Goal: Task Accomplishment & Management: Complete application form

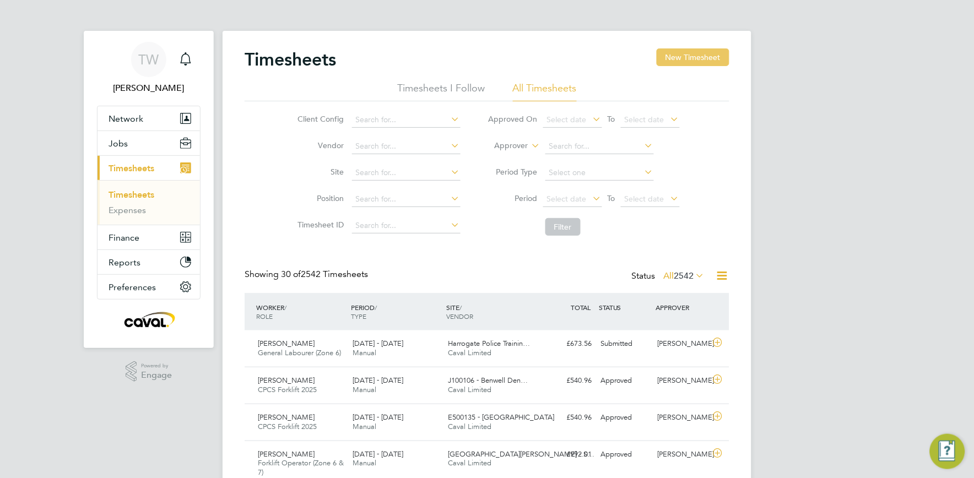
click at [689, 60] on button "New Timesheet" at bounding box center [693, 57] width 73 height 18
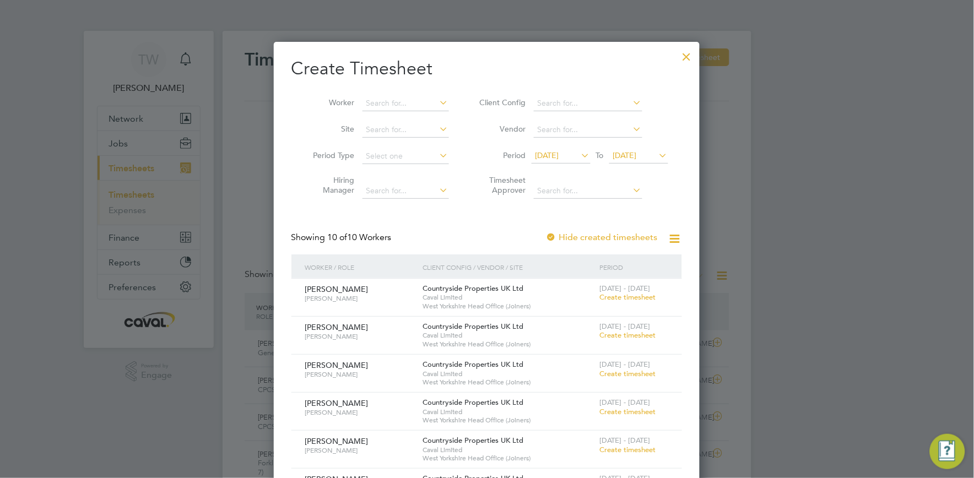
click at [637, 156] on span "[DATE]" at bounding box center [625, 155] width 24 height 10
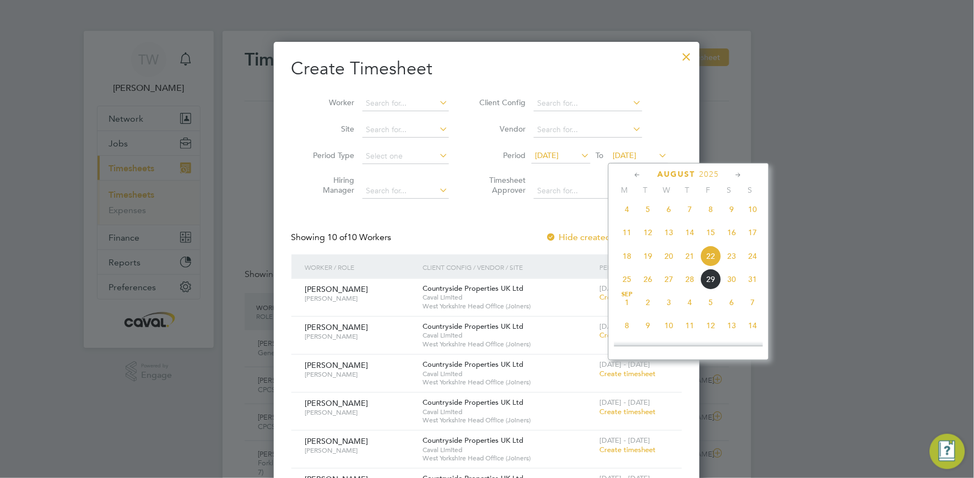
click at [747, 289] on span "31" at bounding box center [753, 279] width 21 height 21
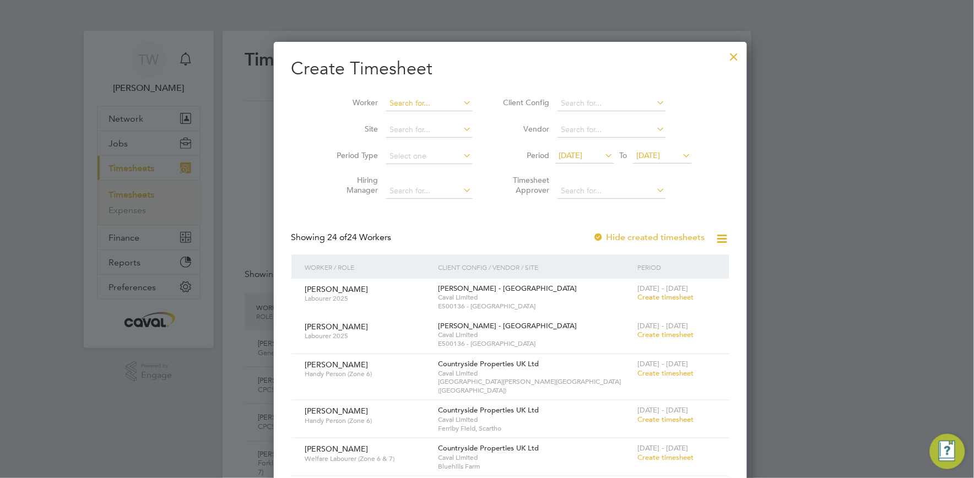
click at [387, 98] on input at bounding box center [429, 103] width 86 height 15
click at [417, 120] on li "[PERSON_NAME]" at bounding box center [407, 118] width 93 height 15
type input "[PERSON_NAME]"
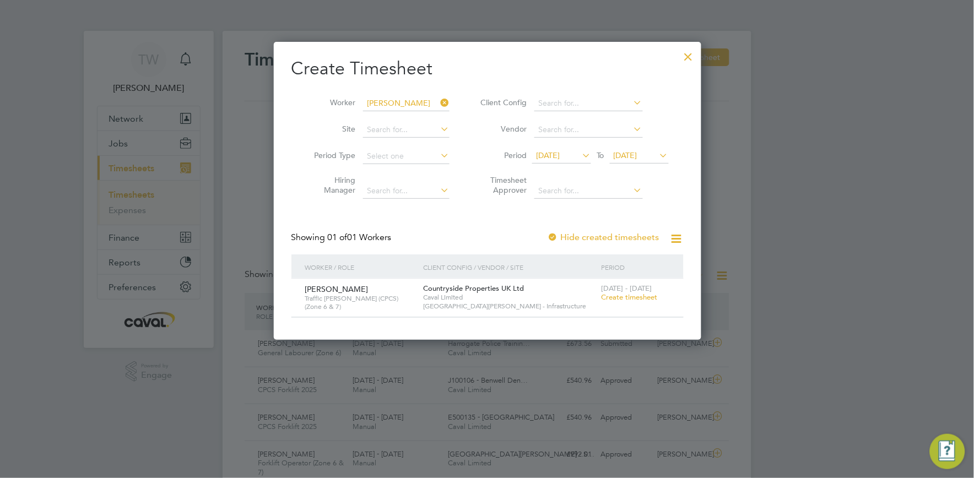
click at [616, 295] on span "Create timesheet" at bounding box center [629, 297] width 56 height 9
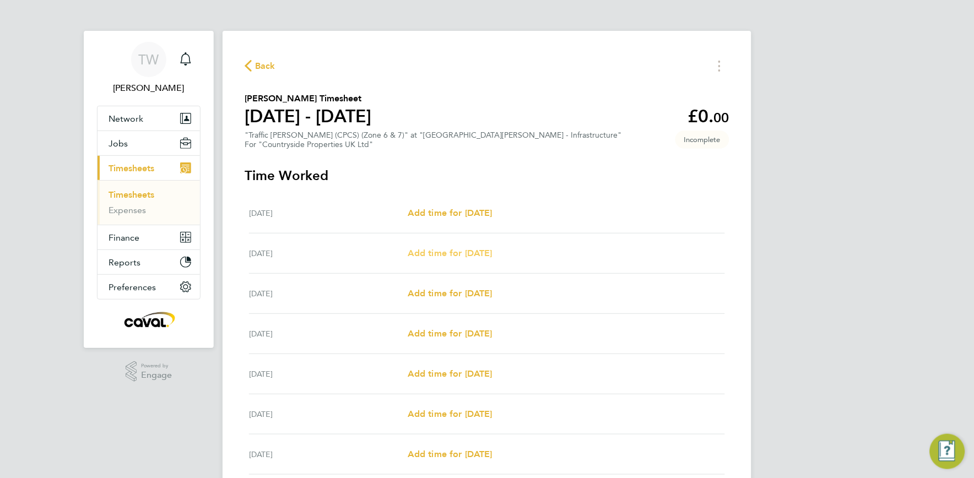
click at [469, 252] on span "Add time for [DATE]" at bounding box center [450, 253] width 85 height 10
select select "30"
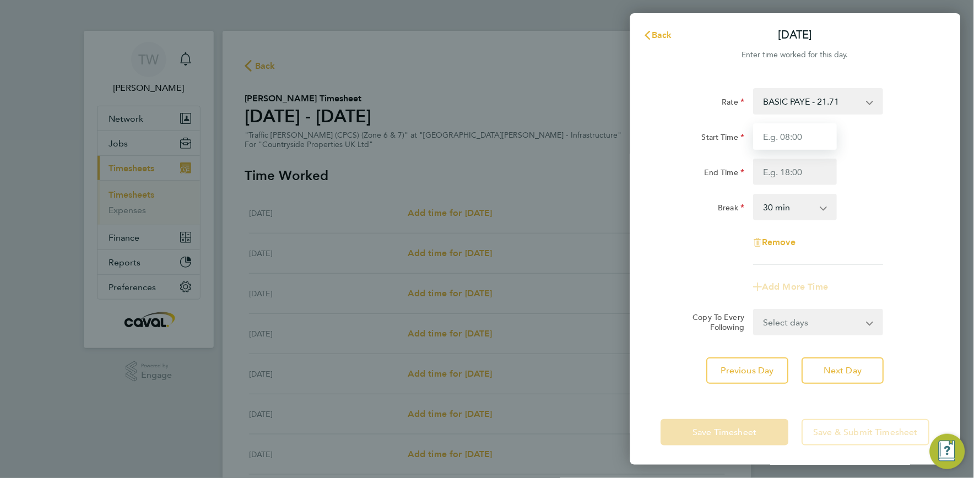
click at [778, 134] on input "Start Time" at bounding box center [796, 136] width 84 height 26
type input "07:30"
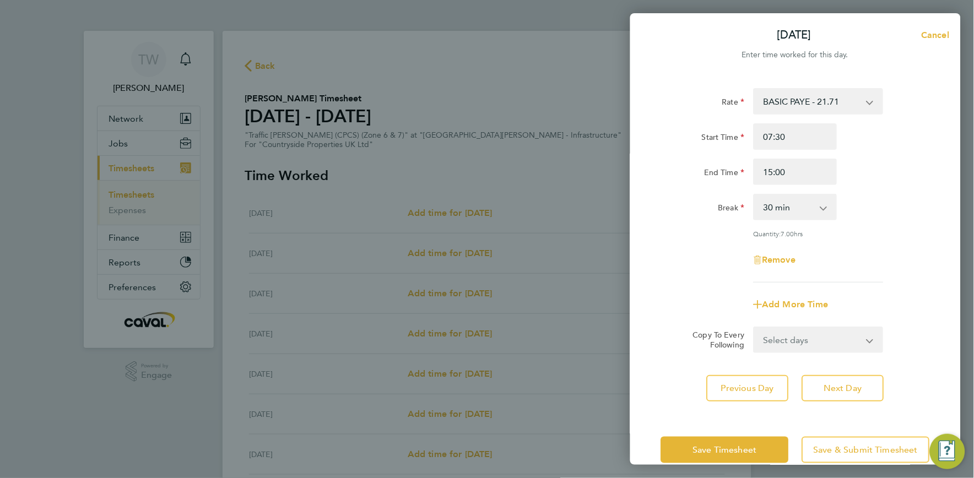
click at [884, 173] on div "End Time 15:00" at bounding box center [796, 172] width 278 height 26
click at [772, 172] on input "15:00" at bounding box center [796, 172] width 84 height 26
click at [777, 172] on input "16:00" at bounding box center [796, 172] width 84 height 26
click at [778, 172] on input "16:00" at bounding box center [796, 172] width 84 height 26
click at [883, 180] on div "End Time 16:30" at bounding box center [796, 172] width 278 height 26
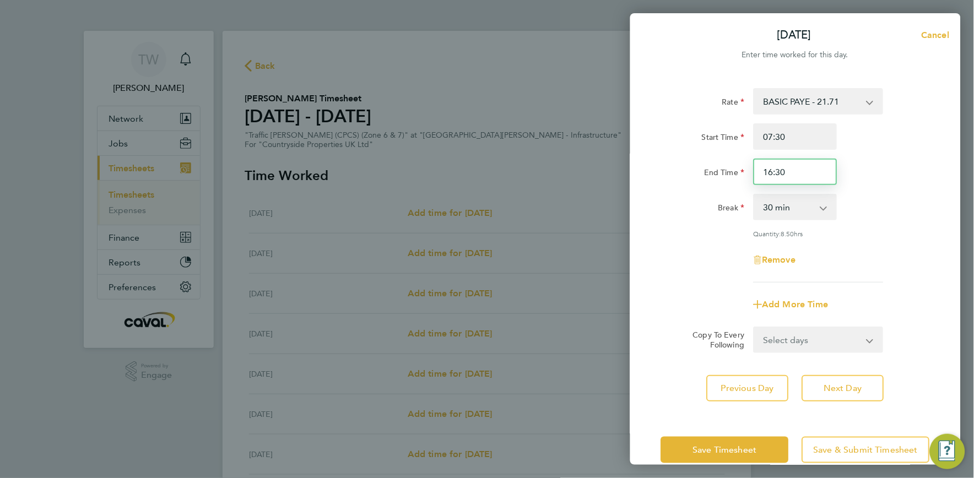
click at [772, 172] on input "16:30" at bounding box center [796, 172] width 84 height 26
drag, startPoint x: 794, startPoint y: 170, endPoint x: 739, endPoint y: 163, distance: 54.9
click at [740, 164] on div "End Time 16:30" at bounding box center [796, 172] width 278 height 26
type input "17:00"
click at [906, 159] on div "End Time 17:00" at bounding box center [796, 172] width 278 height 26
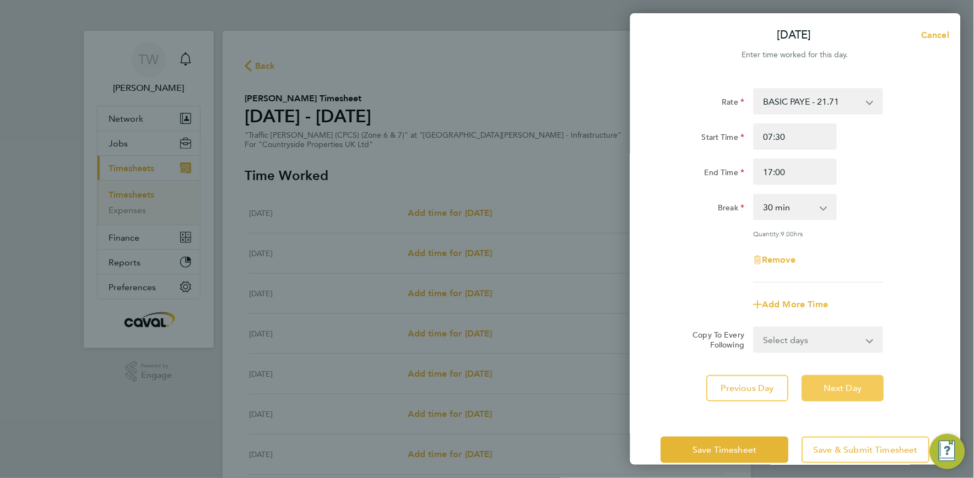
click at [838, 383] on span "Next Day" at bounding box center [843, 388] width 38 height 11
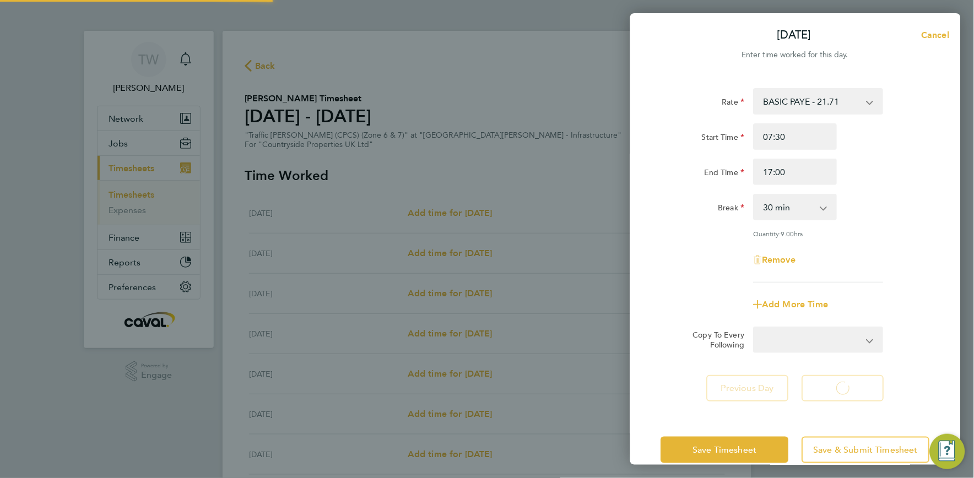
select select "30"
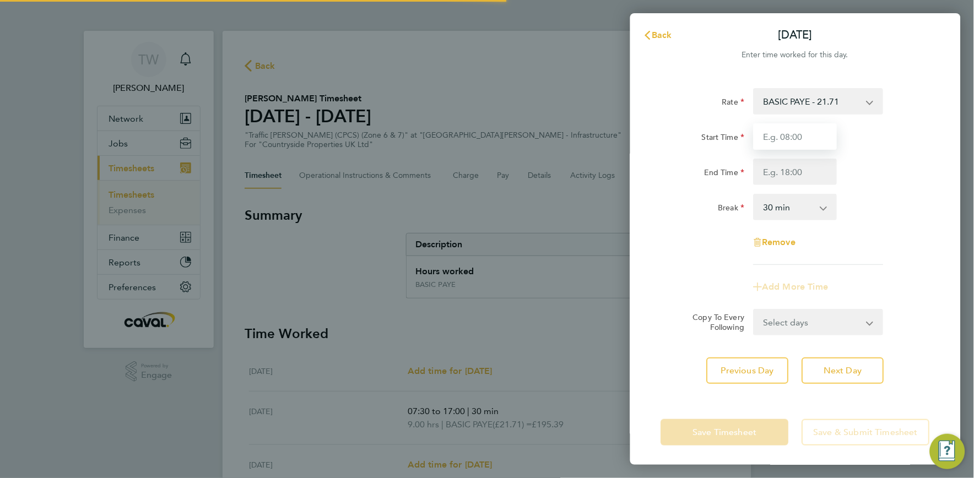
click at [804, 136] on input "Start Time" at bounding box center [796, 136] width 84 height 26
type input "07:30"
type input "17:00"
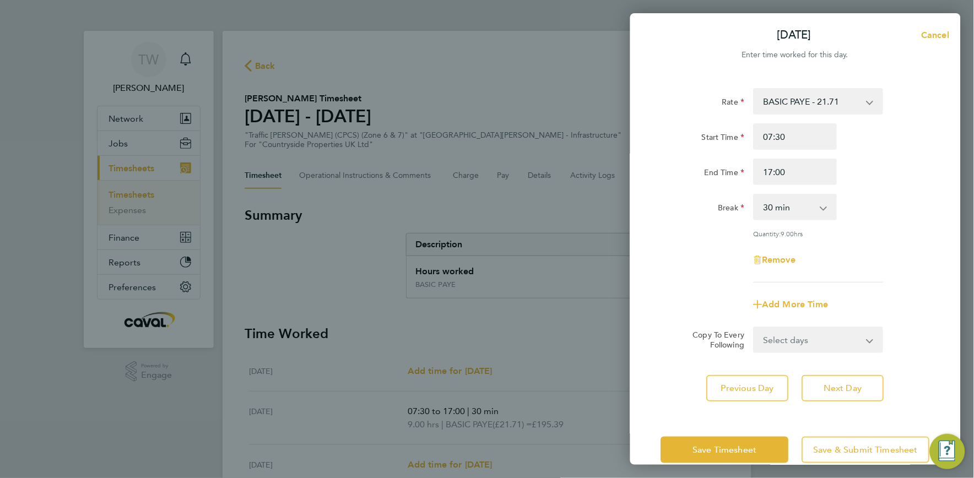
click at [877, 172] on div "End Time 17:00" at bounding box center [796, 172] width 278 height 26
click at [847, 378] on button "Next Day" at bounding box center [843, 388] width 82 height 26
select select "30"
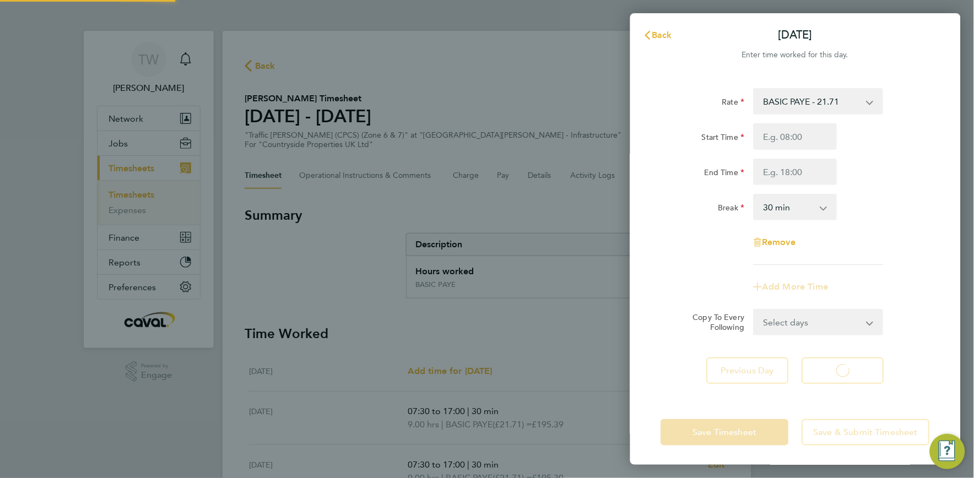
select select "30"
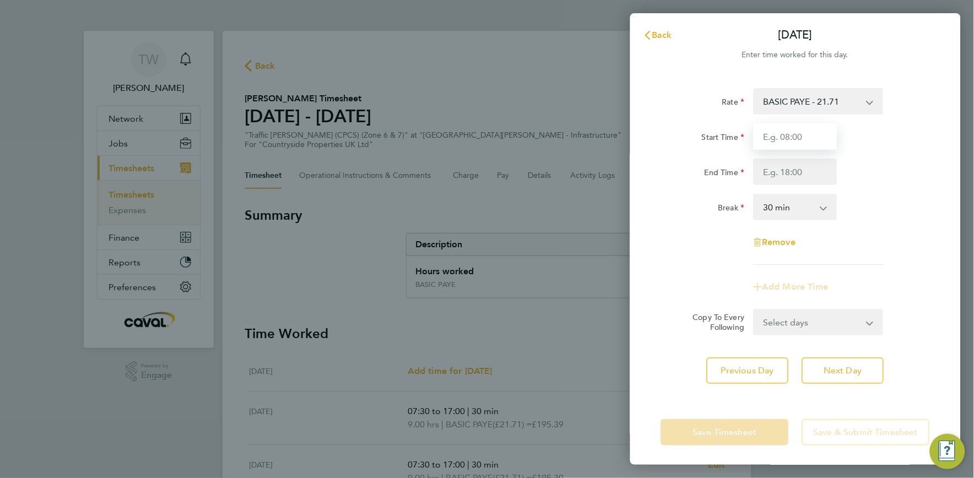
click at [812, 141] on input "Start Time" at bounding box center [796, 136] width 84 height 26
type input "07:30"
type input "17:00"
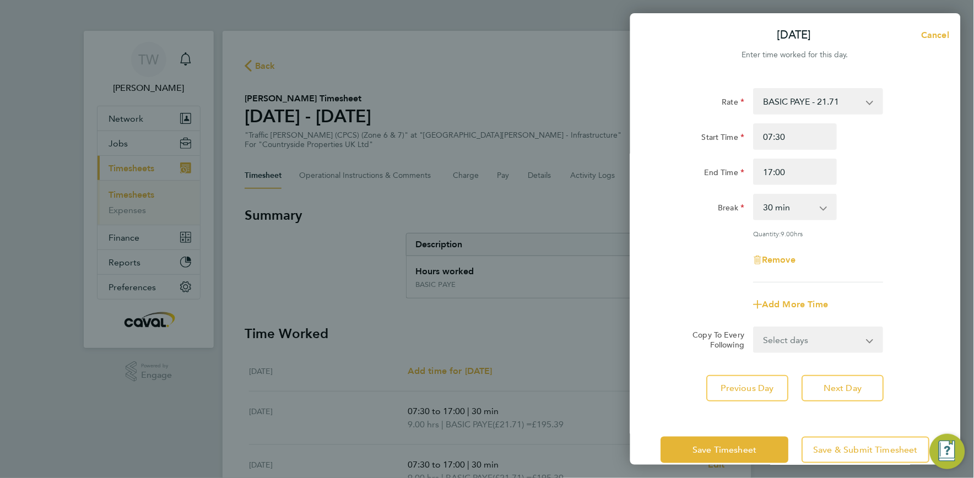
click at [878, 264] on div "Remove" at bounding box center [796, 260] width 278 height 26
click at [860, 392] on button "Next Day" at bounding box center [843, 388] width 82 height 26
select select "30"
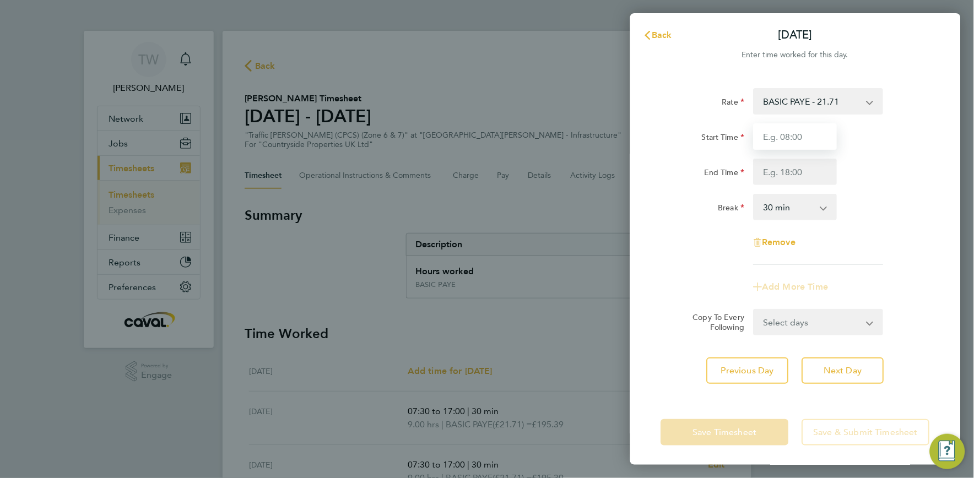
click at [803, 142] on input "Start Time" at bounding box center [796, 136] width 84 height 26
type input "07:30"
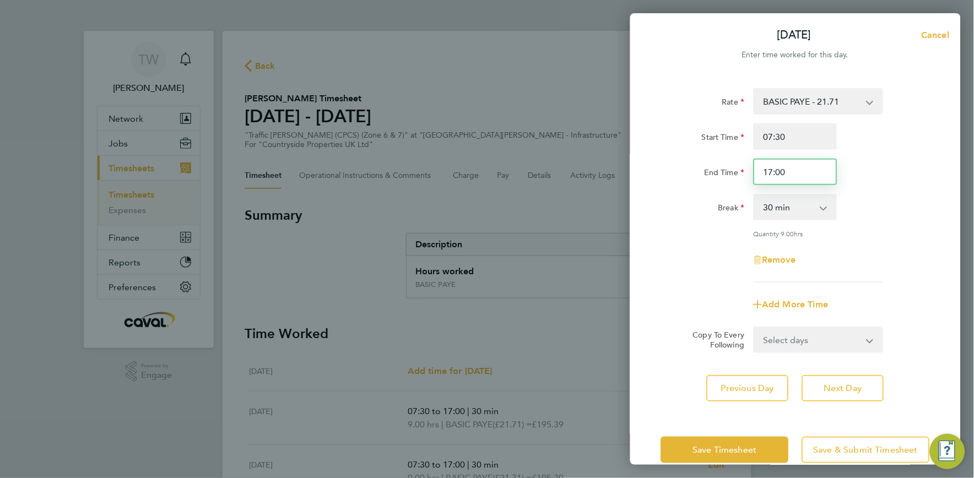
click at [772, 171] on input "17:00" at bounding box center [796, 172] width 84 height 26
type input "15:00"
click at [911, 177] on div "End Time 15:00" at bounding box center [796, 172] width 278 height 26
click at [764, 445] on button "Save Timesheet" at bounding box center [725, 450] width 128 height 26
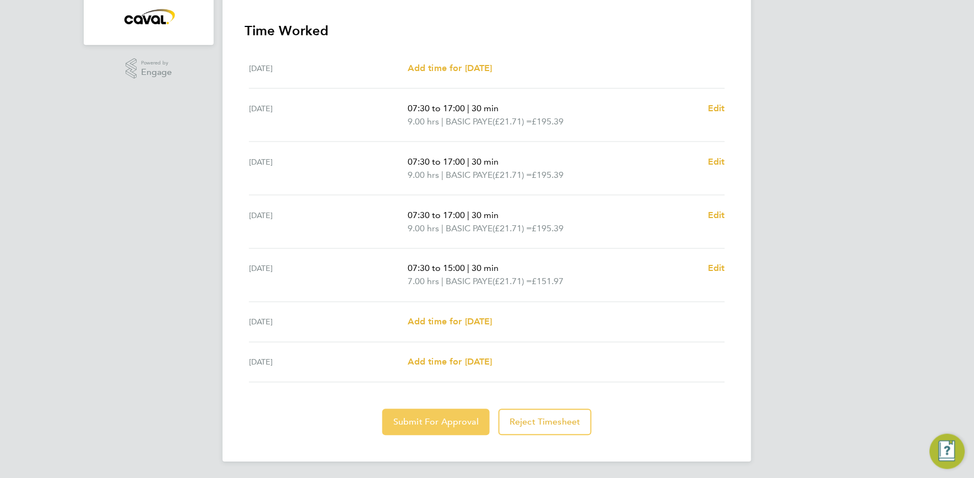
click at [423, 425] on span "Submit For Approval" at bounding box center [435, 422] width 85 height 11
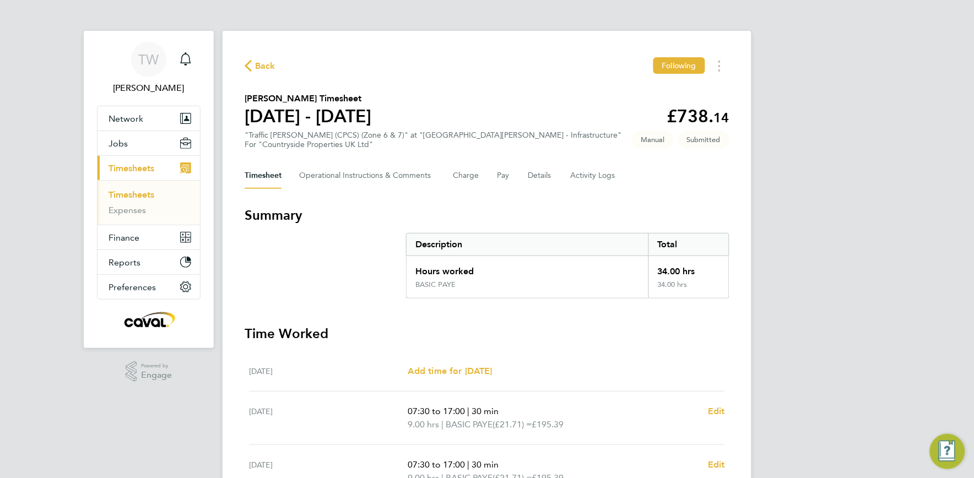
click at [261, 63] on span "Back" at bounding box center [265, 66] width 20 height 13
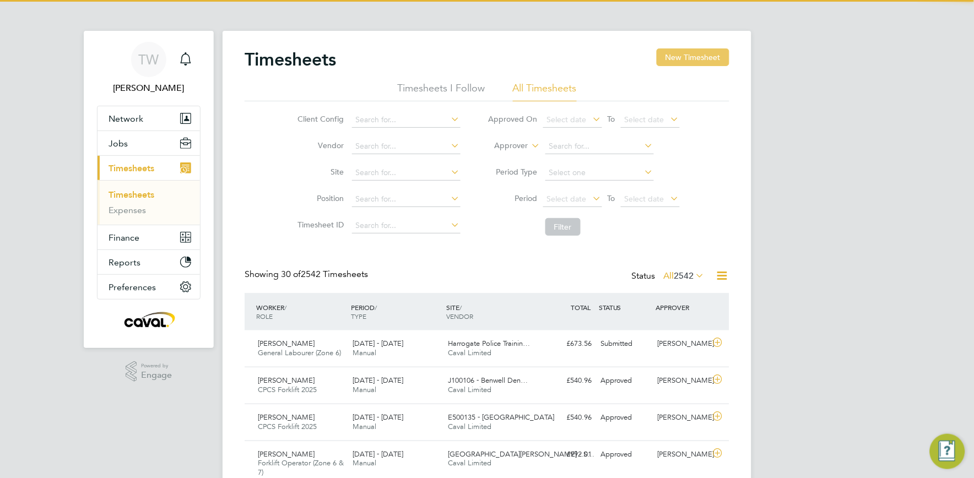
scroll to position [28, 96]
click at [667, 63] on button "New Timesheet" at bounding box center [693, 57] width 73 height 18
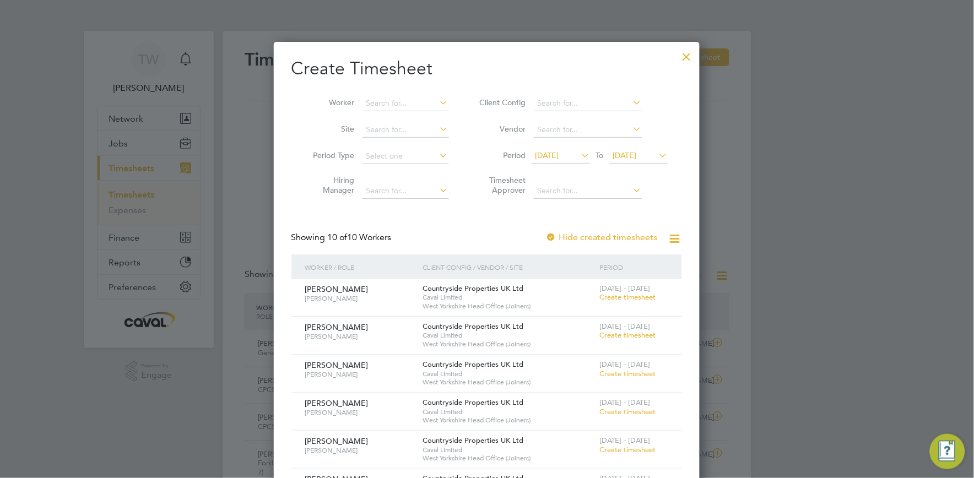
click at [626, 154] on span "[DATE]" at bounding box center [625, 155] width 24 height 10
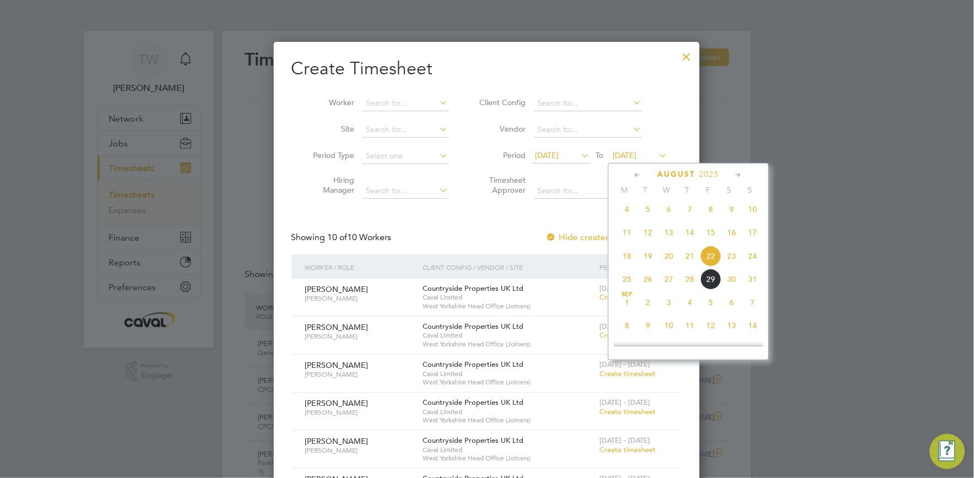
click at [750, 286] on span "31" at bounding box center [753, 279] width 21 height 21
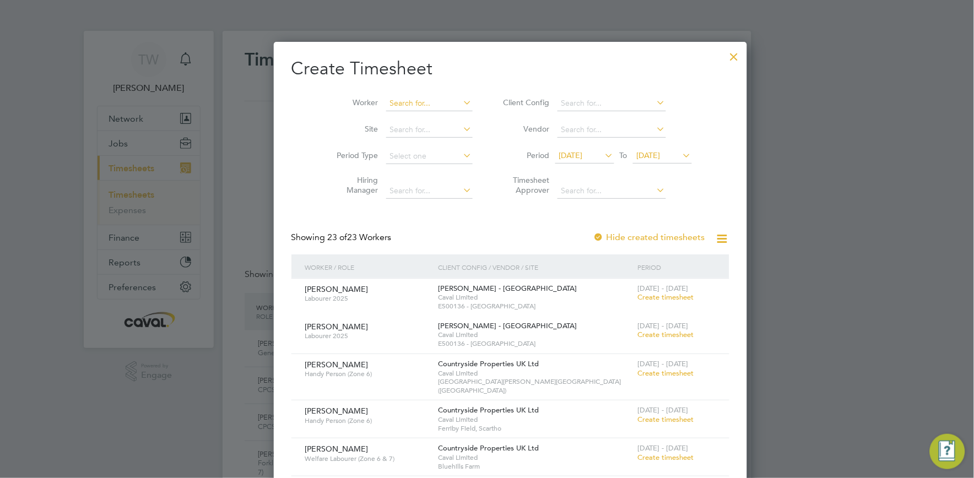
click at [401, 100] on input at bounding box center [429, 103] width 86 height 15
click at [398, 118] on li "[PERSON_NAME]" at bounding box center [407, 118] width 93 height 15
type input "[PERSON_NAME]"
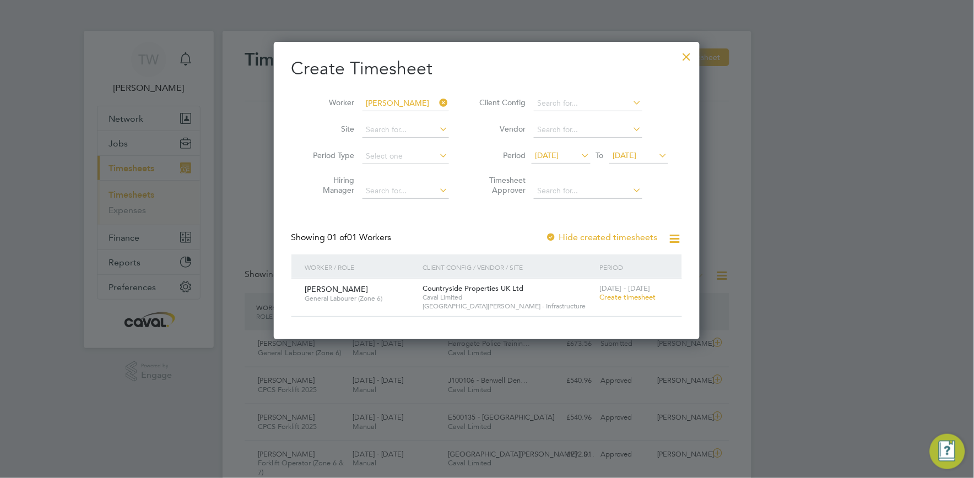
click at [619, 296] on span "Create timesheet" at bounding box center [628, 297] width 56 height 9
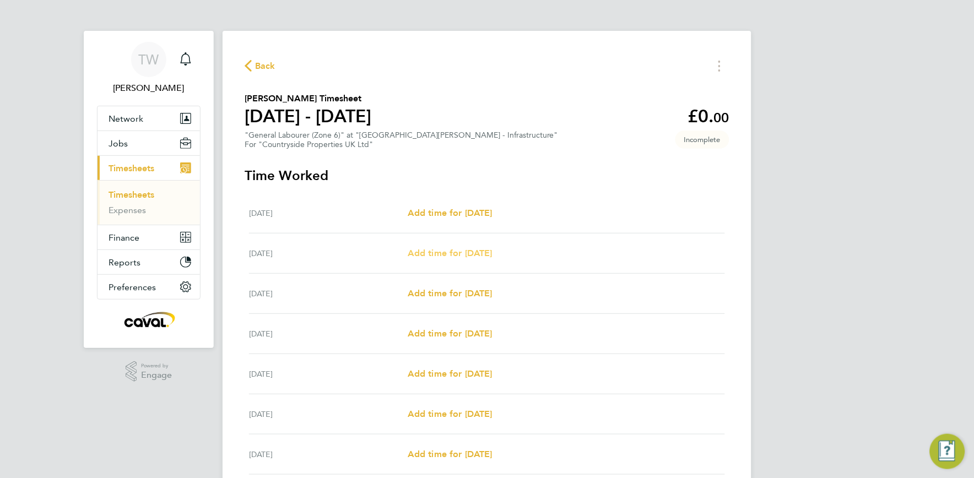
click at [455, 251] on span "Add time for [DATE]" at bounding box center [450, 253] width 85 height 10
select select "30"
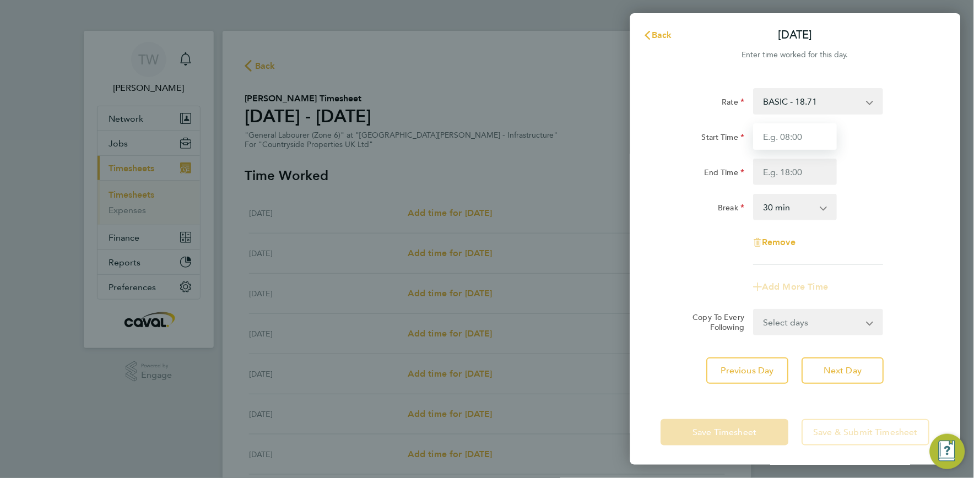
click at [789, 137] on input "Start Time" at bounding box center [796, 136] width 84 height 26
type input "07:30"
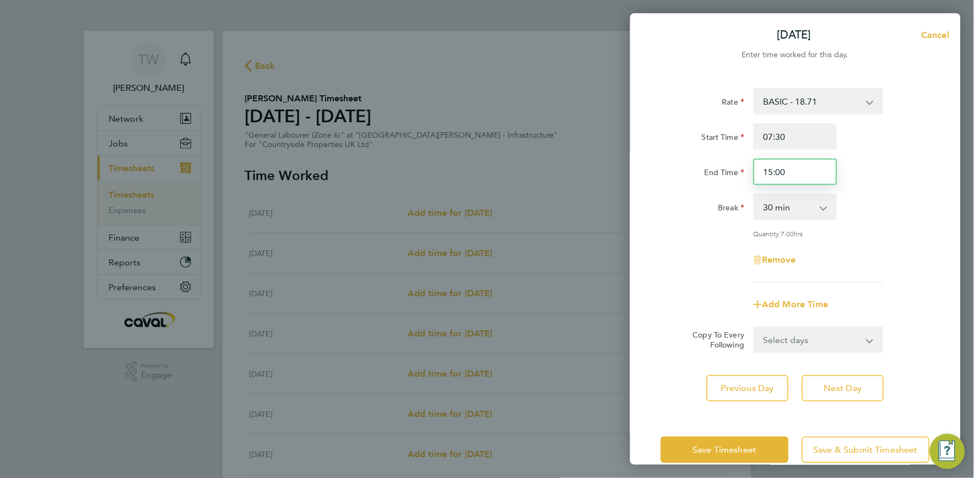
click at [774, 174] on input "15:00" at bounding box center [796, 172] width 84 height 26
type input "17:00"
click at [869, 210] on div "Break 0 min 15 min 30 min 45 min 60 min 75 min 90 min" at bounding box center [796, 207] width 278 height 26
click at [757, 441] on button "Save Timesheet" at bounding box center [725, 450] width 128 height 26
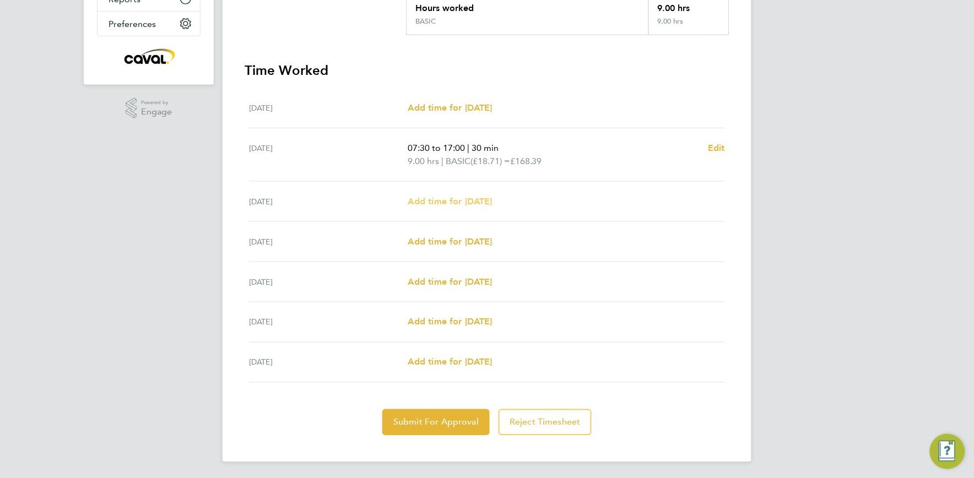
click at [442, 196] on span "Add time for [DATE]" at bounding box center [450, 201] width 85 height 10
select select "30"
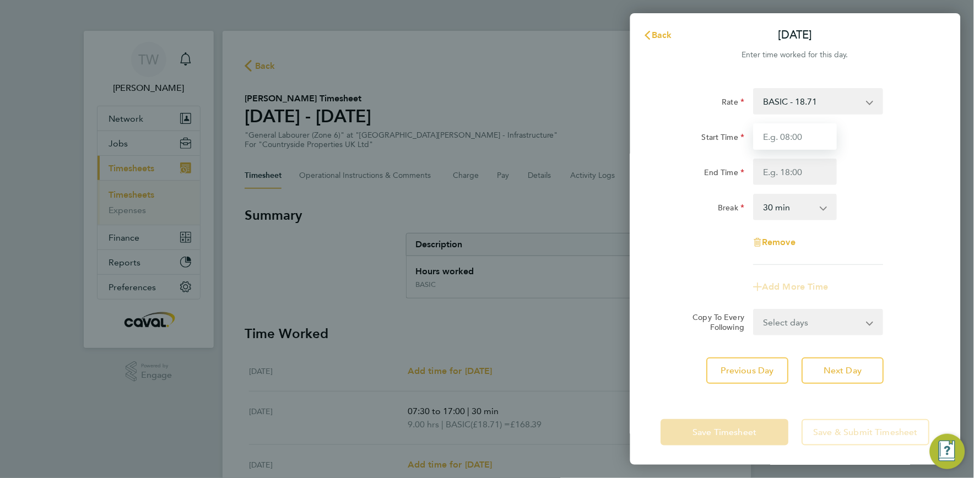
click at [779, 142] on input "Start Time" at bounding box center [796, 136] width 84 height 26
type input "07:30"
type input "17:00"
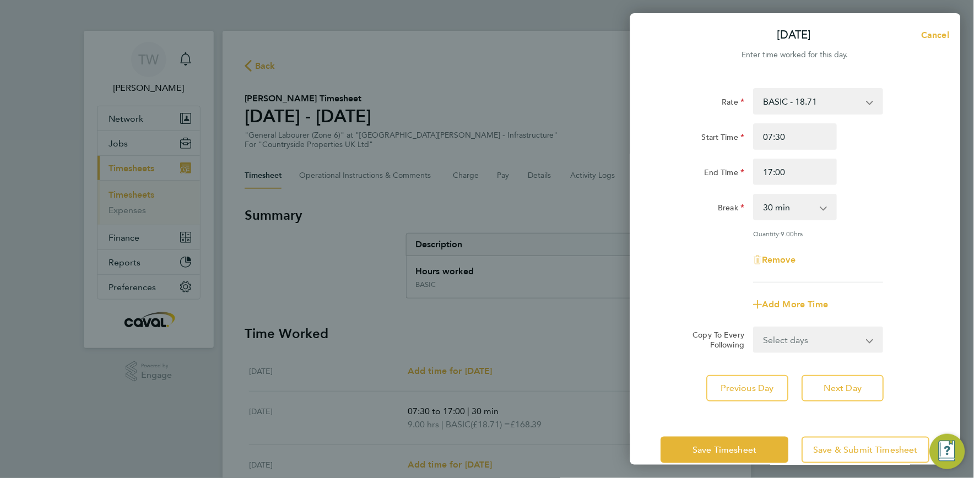
click at [893, 172] on div "End Time 17:00" at bounding box center [796, 172] width 278 height 26
click at [831, 381] on button "Next Day" at bounding box center [843, 388] width 82 height 26
select select "30"
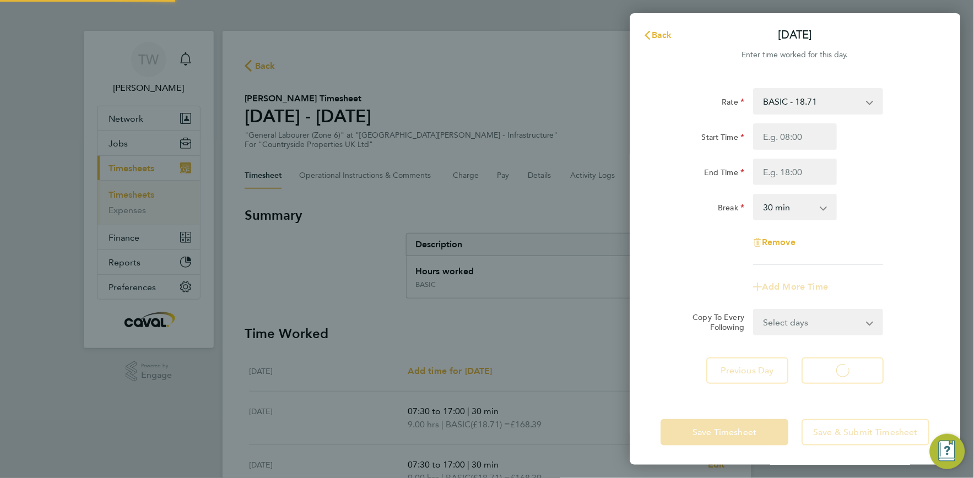
select select "30"
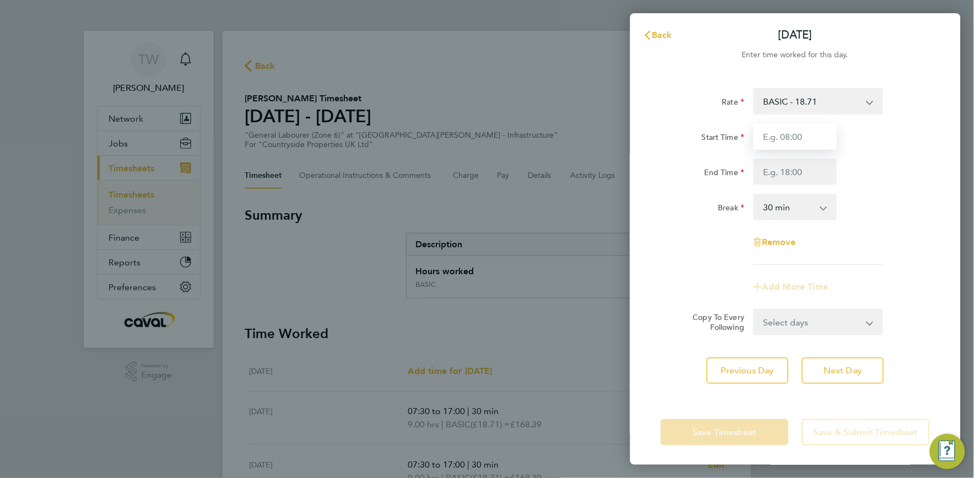
click at [799, 132] on input "Start Time" at bounding box center [796, 136] width 84 height 26
type input "07:30"
type input "17:00"
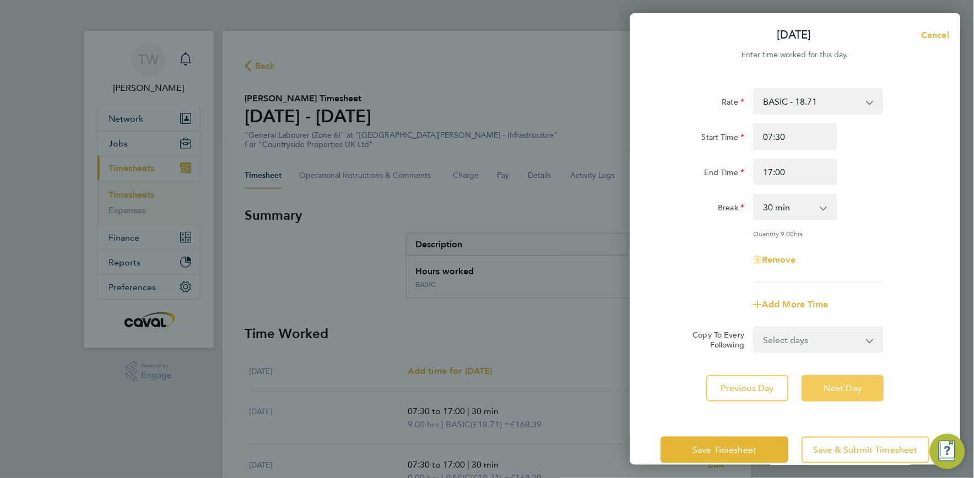
click at [858, 385] on span "Next Day" at bounding box center [843, 388] width 38 height 11
select select "30"
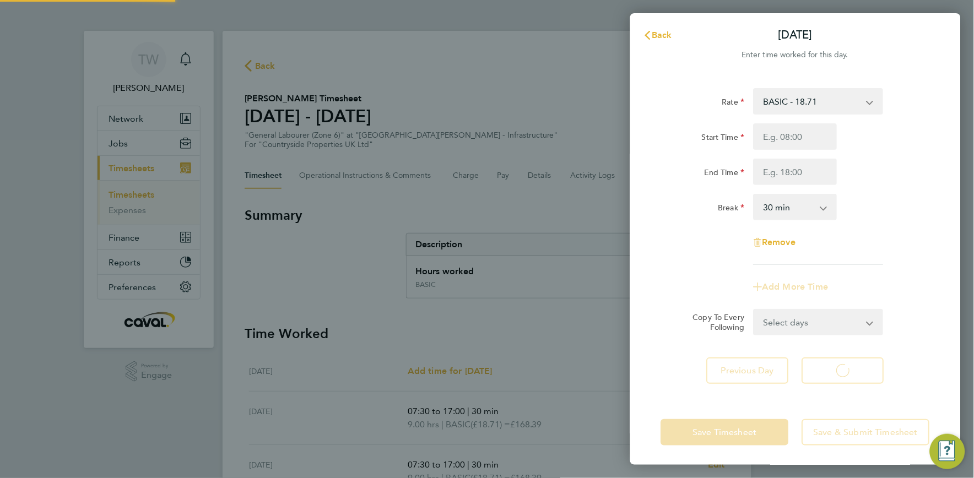
select select "30"
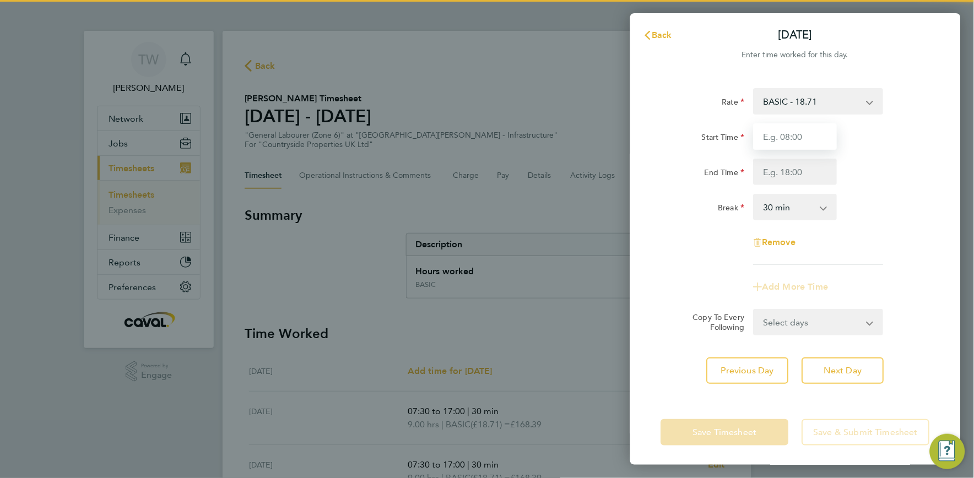
click at [817, 131] on input "Start Time" at bounding box center [796, 136] width 84 height 26
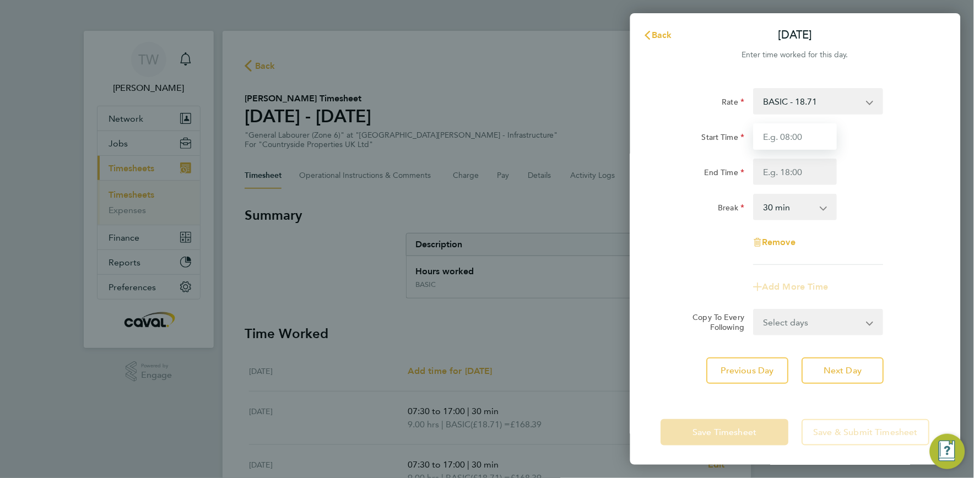
type input "07:30"
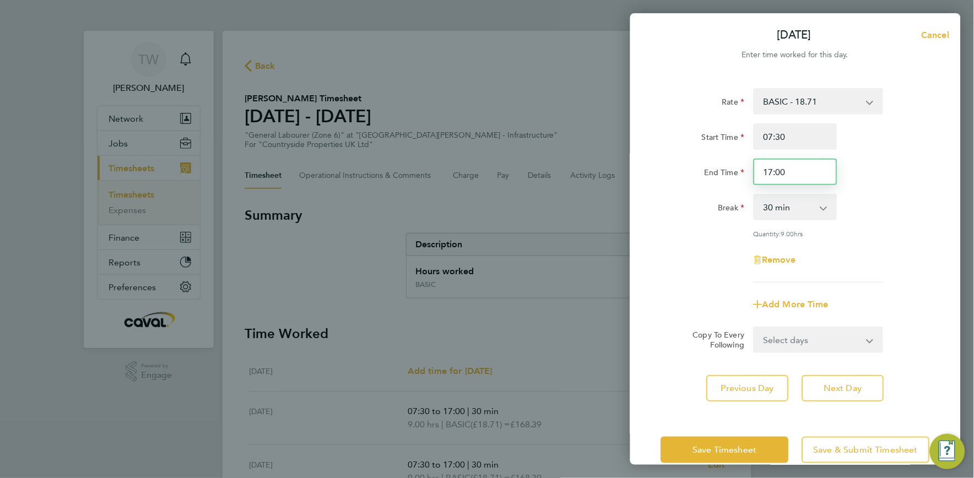
click at [774, 174] on input "17:00" at bounding box center [796, 172] width 84 height 26
type input "15:00"
click at [871, 210] on div "Break 0 min 15 min 30 min 45 min 60 min 75 min 90 min" at bounding box center [796, 207] width 278 height 26
click at [747, 448] on span "Save Timesheet" at bounding box center [725, 450] width 64 height 11
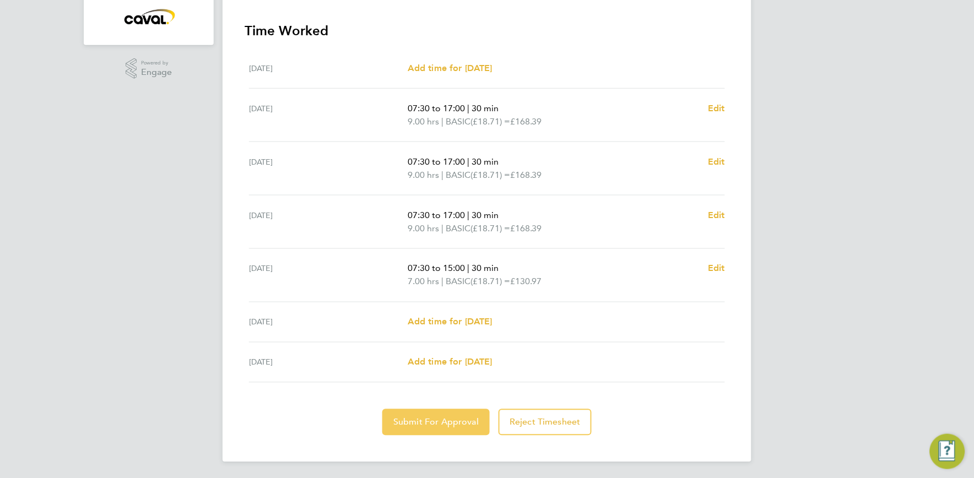
click at [436, 423] on span "Submit For Approval" at bounding box center [435, 422] width 85 height 11
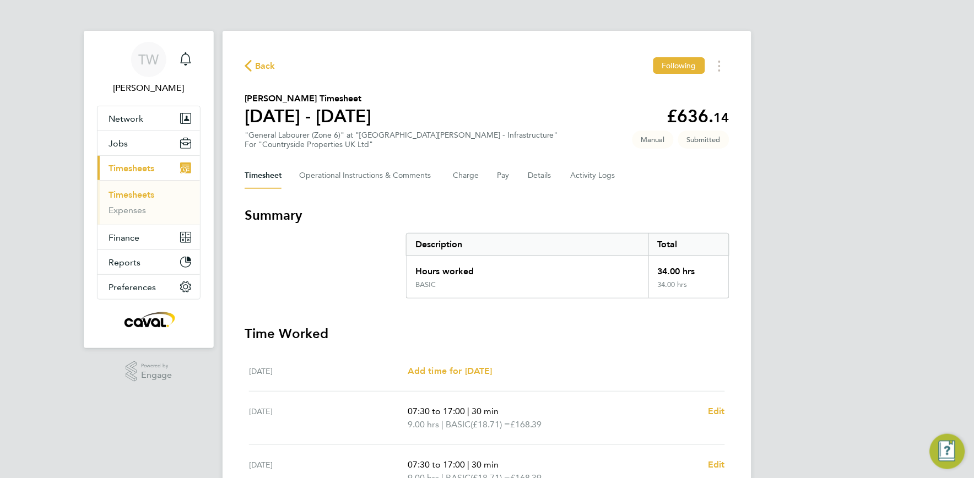
click at [265, 64] on span "Back" at bounding box center [265, 66] width 20 height 13
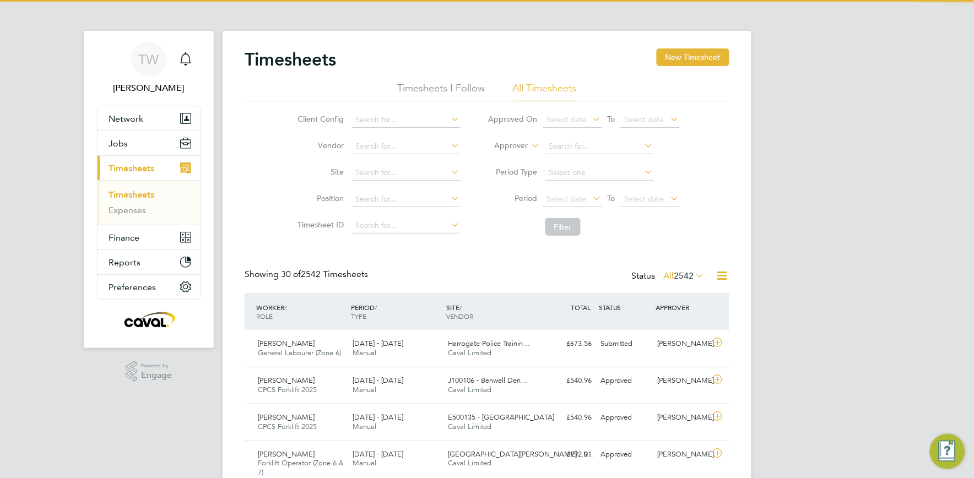
scroll to position [28, 96]
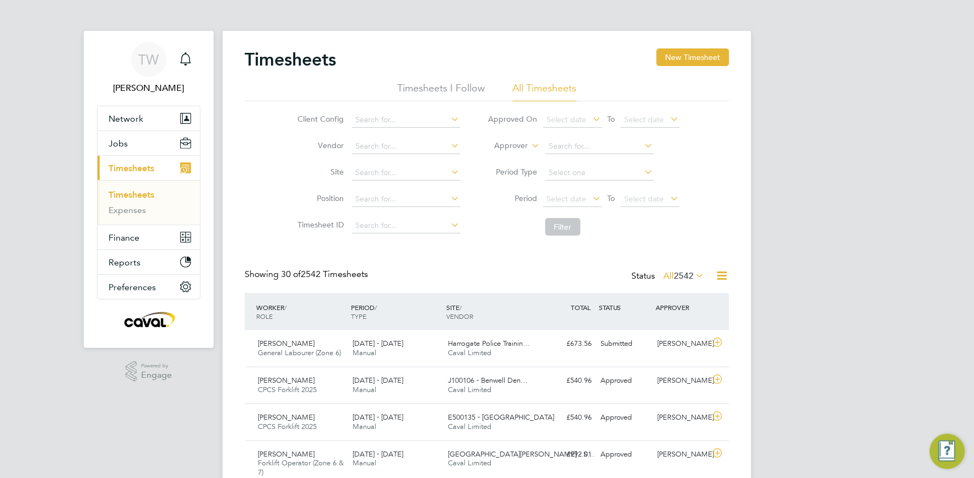
click at [139, 196] on link "Timesheets" at bounding box center [132, 195] width 46 height 10
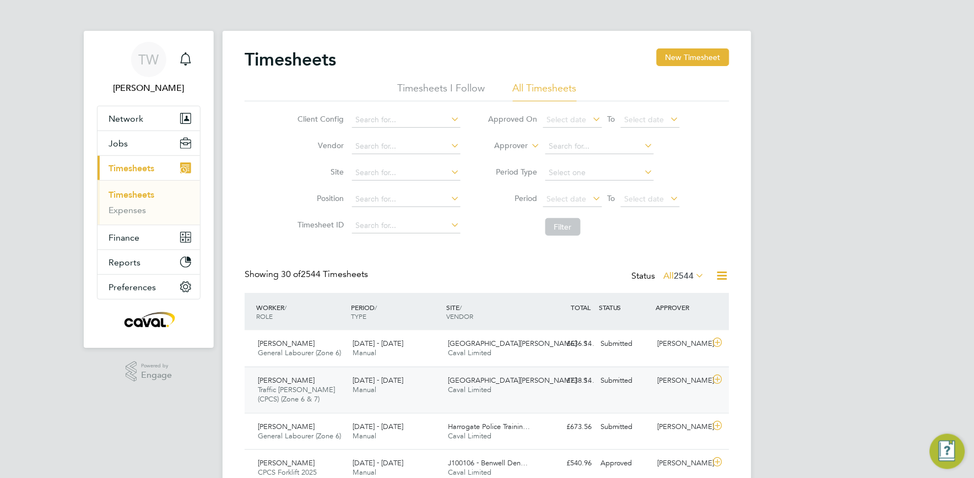
click at [413, 388] on div "25 - 31 Aug 2025 Manual" at bounding box center [396, 386] width 95 height 28
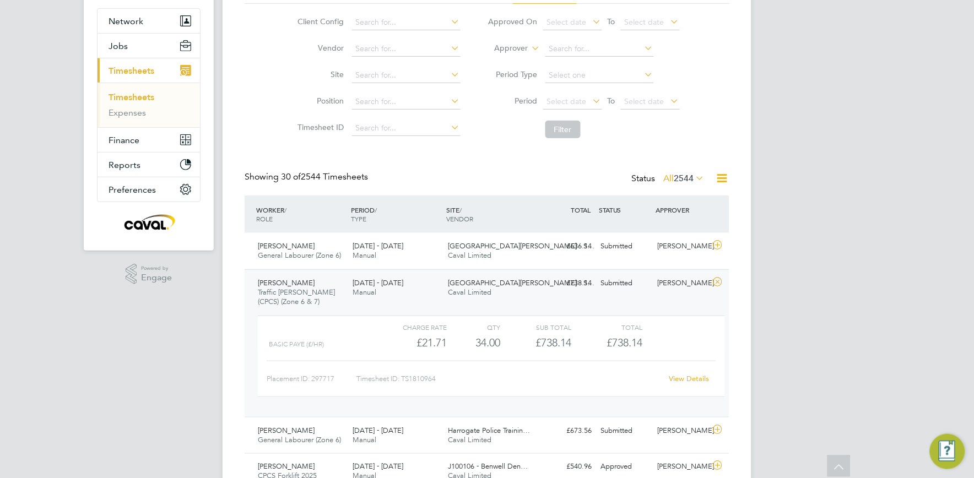
click at [678, 378] on link "View Details" at bounding box center [689, 378] width 40 height 9
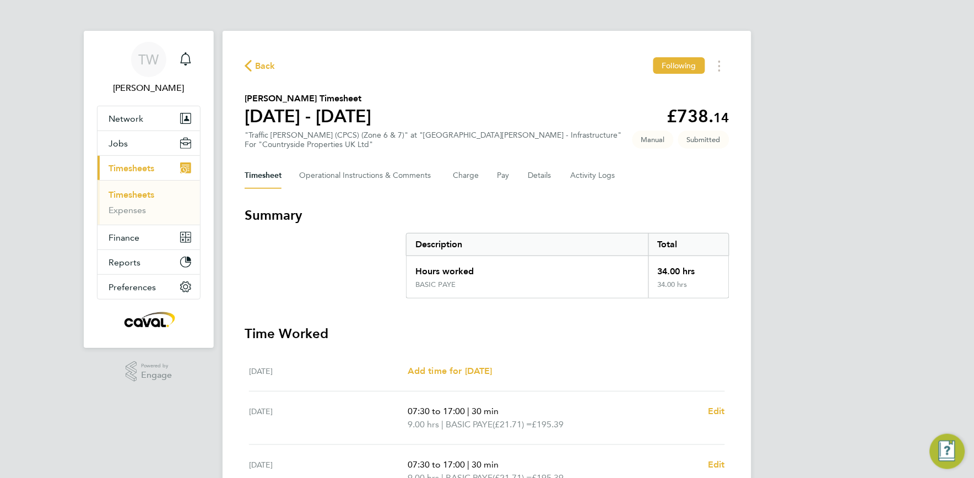
click at [929, 219] on div "TW Tim Wells Notifications Applications: Network Team Members Businesses Sites …" at bounding box center [487, 391] width 974 height 783
